Goal: Find specific page/section: Find specific page/section

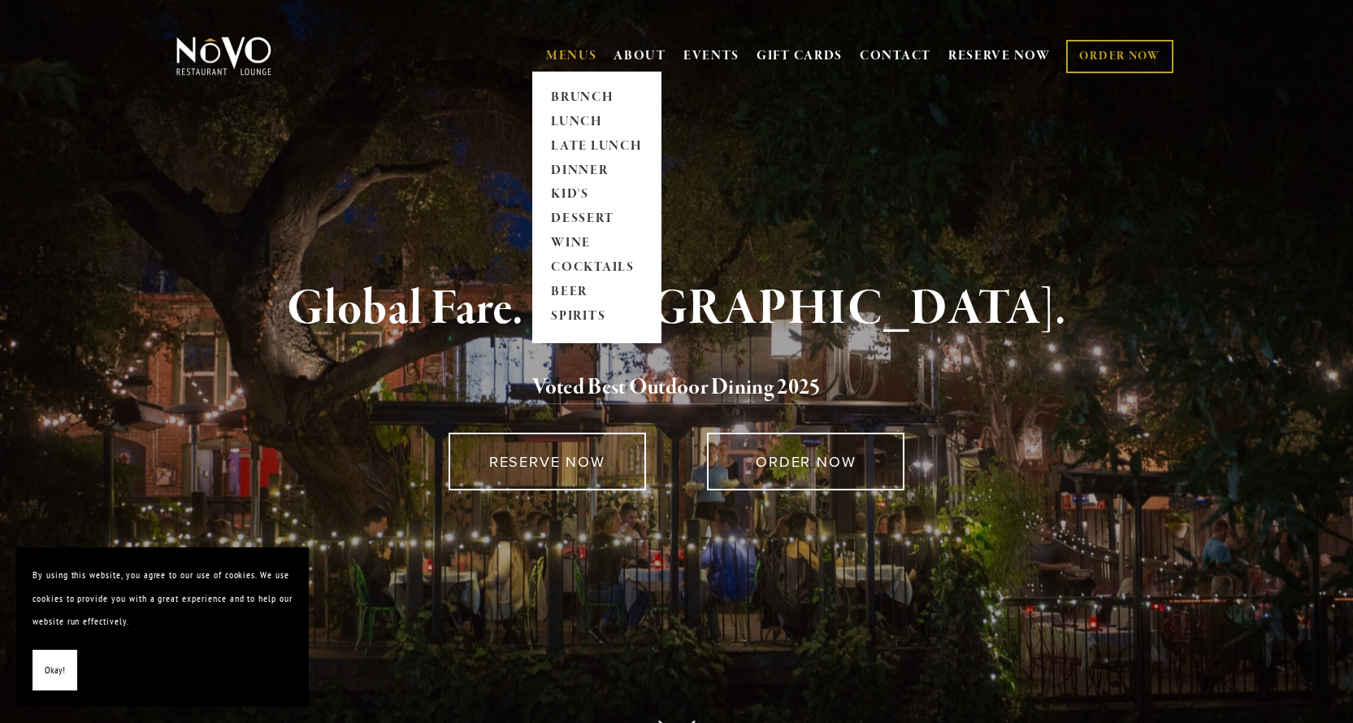
click at [560, 55] on link "MENUS" at bounding box center [571, 56] width 51 height 16
click at [571, 115] on link "LUNCH" at bounding box center [597, 122] width 102 height 24
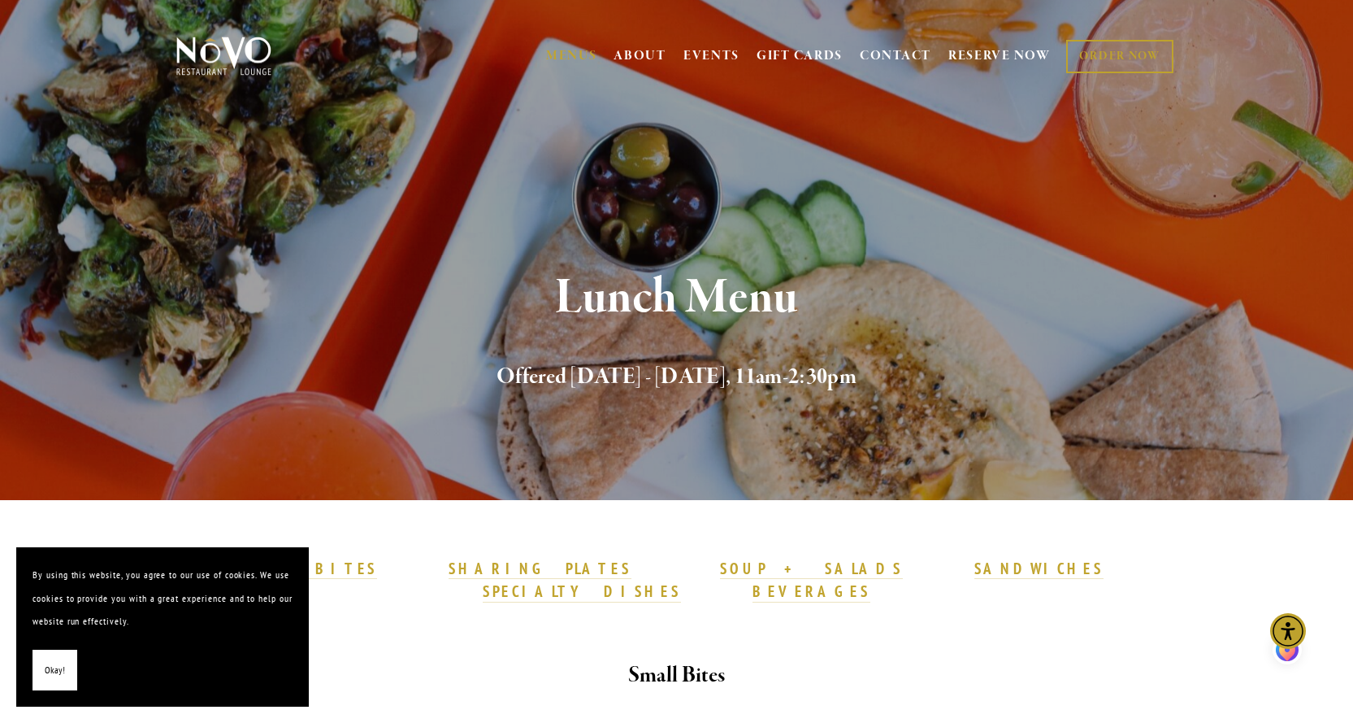
click at [681, 581] on strong "SPECIALTY DISHES" at bounding box center [582, 591] width 198 height 20
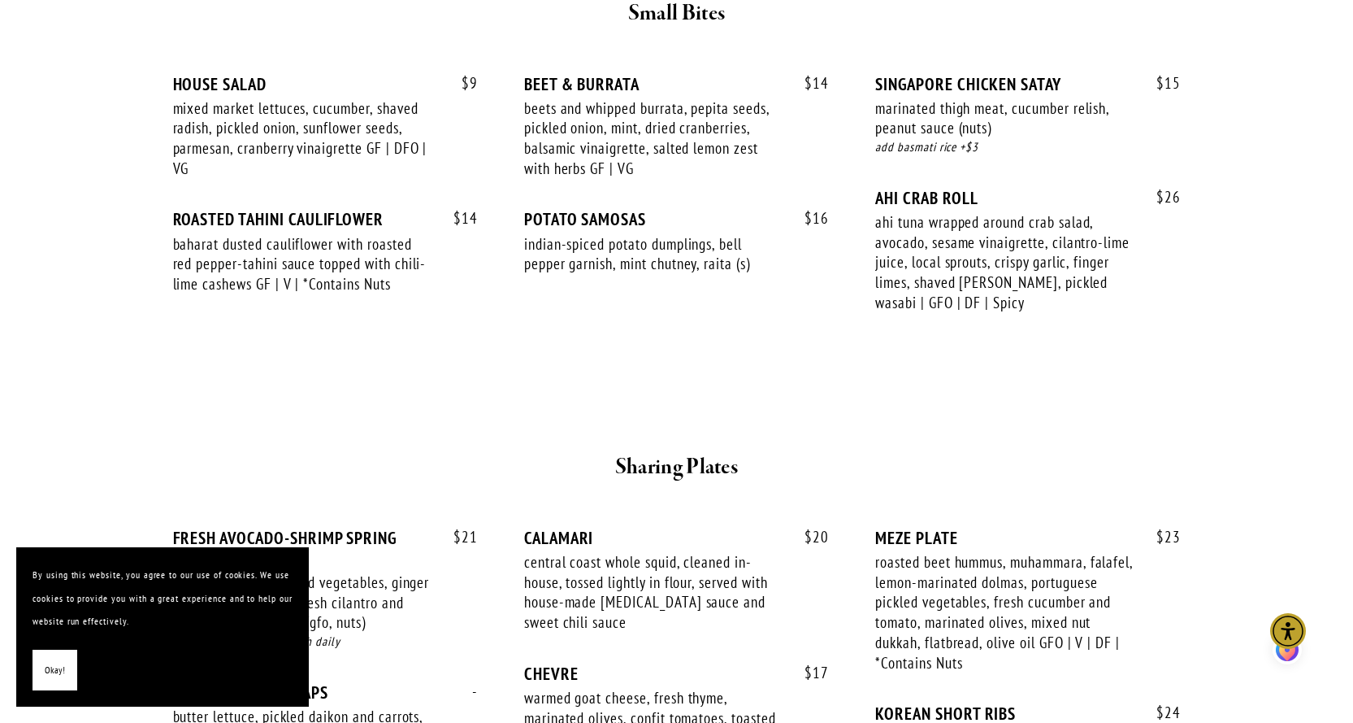
scroll to position [633, 0]
